Goal: Navigation & Orientation: Find specific page/section

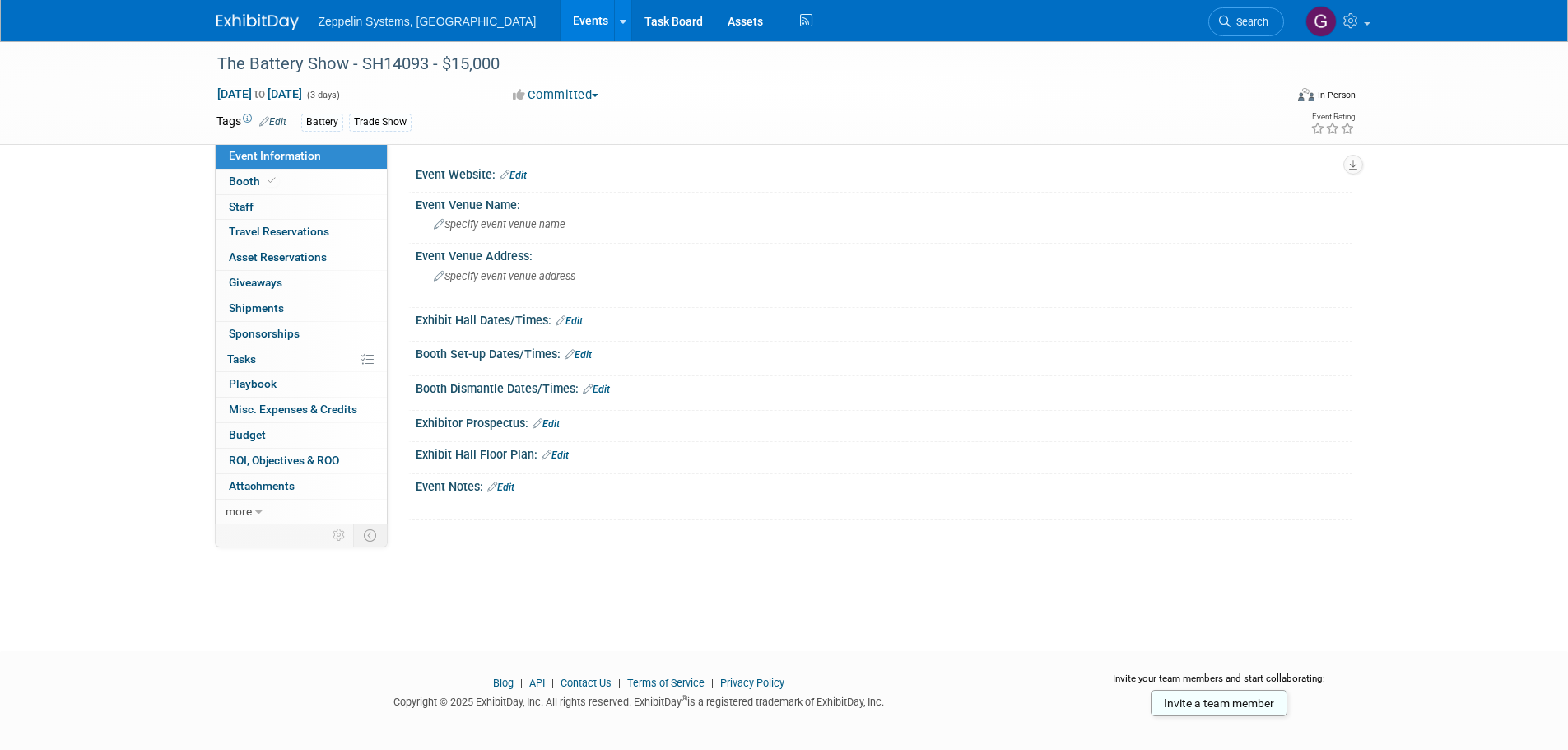
click at [561, 16] on link "Events" at bounding box center [590, 20] width 60 height 41
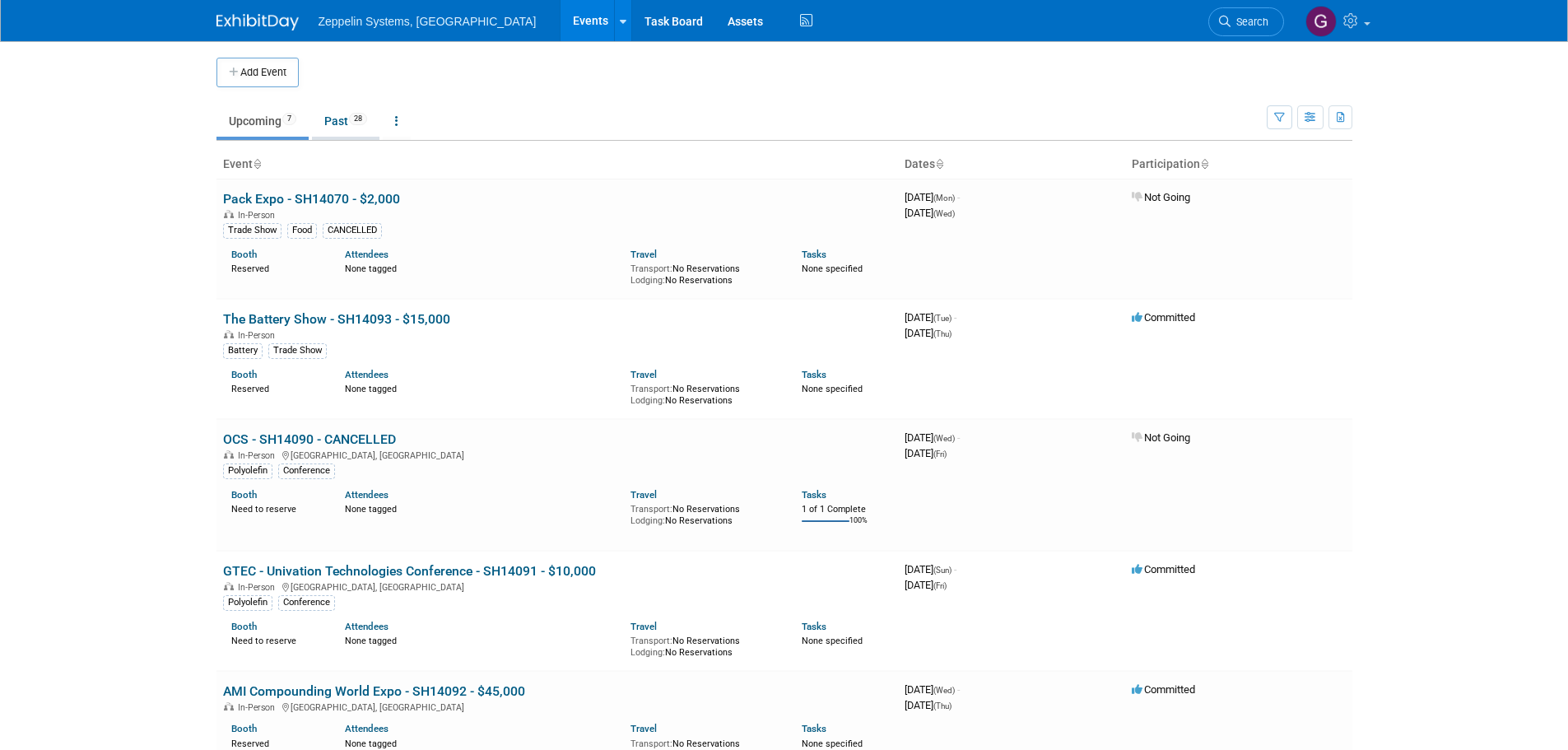
click at [351, 120] on link "Past 28" at bounding box center [346, 121] width 68 height 32
